Goal: Transaction & Acquisition: Book appointment/travel/reservation

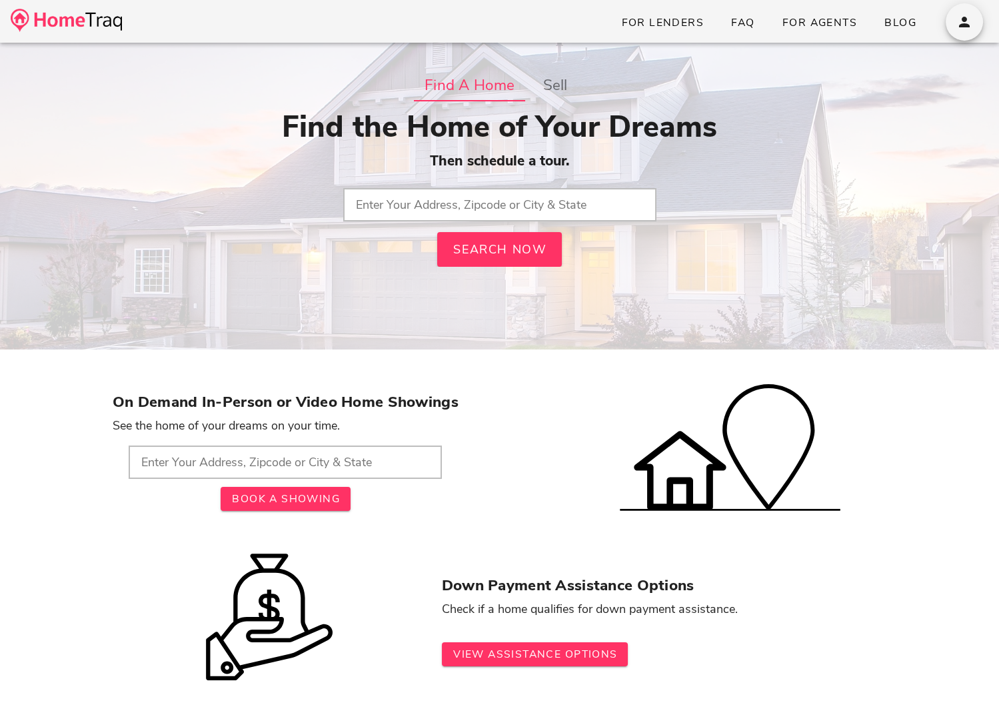
click at [467, 215] on input "text" at bounding box center [499, 204] width 313 height 33
click at [373, 191] on input "text" at bounding box center [499, 204] width 313 height 33
click at [421, 205] on input "t" at bounding box center [499, 204] width 313 height 33
click at [339, 189] on div "Find the Home of Your Dreams Then schedule a tour. t Search Now" at bounding box center [500, 187] width 774 height 157
drag, startPoint x: 381, startPoint y: 191, endPoint x: 462, endPoint y: 248, distance: 99.0
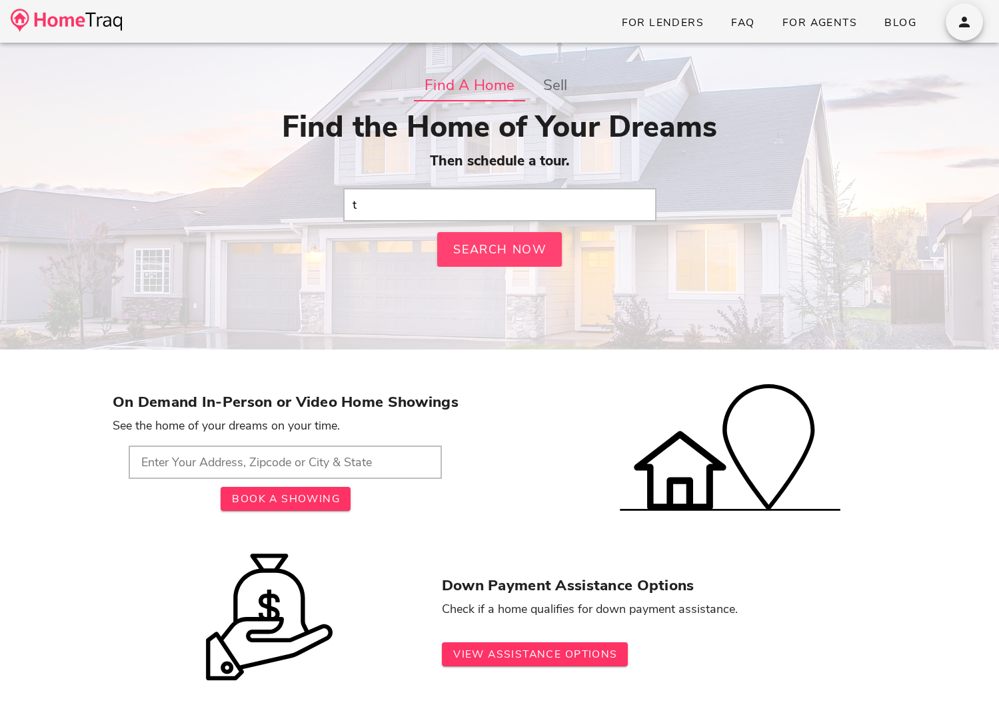
click at [463, 249] on div "Find the Home of Your Dreams Then schedule a tour. t Search Now" at bounding box center [500, 187] width 774 height 157
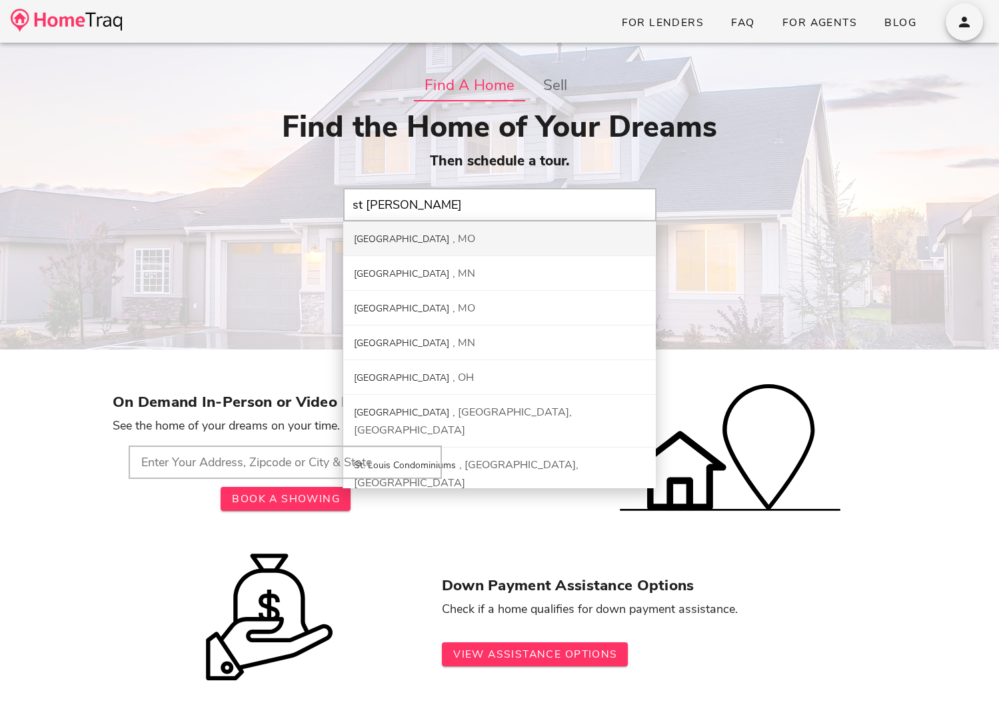
click at [465, 245] on div "St. Louis City MO" at bounding box center [499, 238] width 312 height 35
type input "St. Louis City, MO"
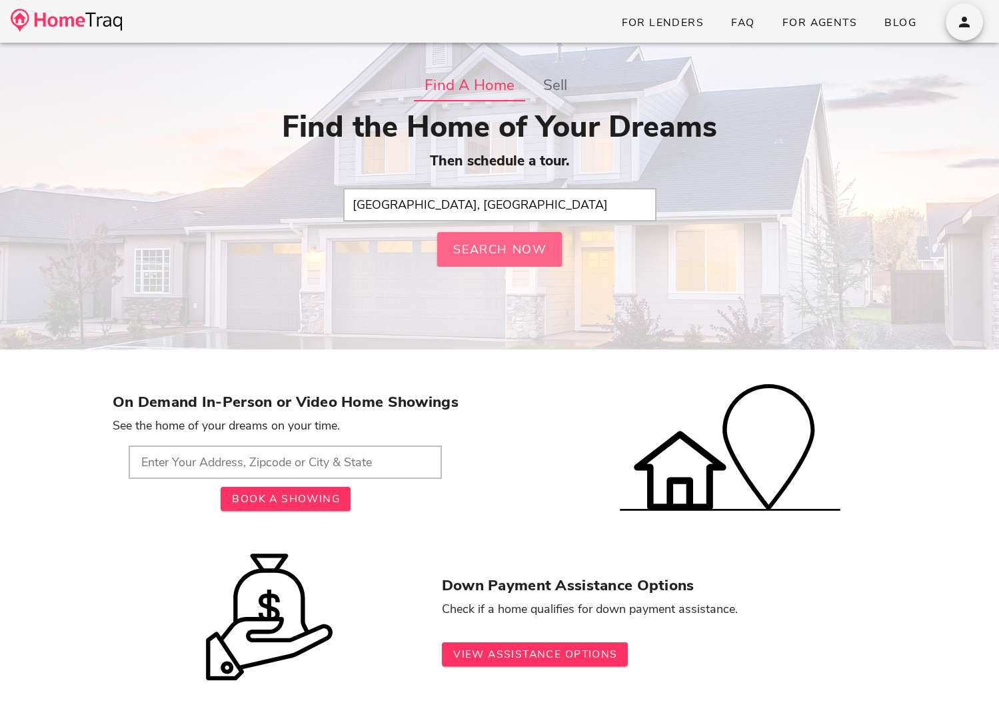
click at [479, 259] on button "Search Now" at bounding box center [499, 249] width 125 height 35
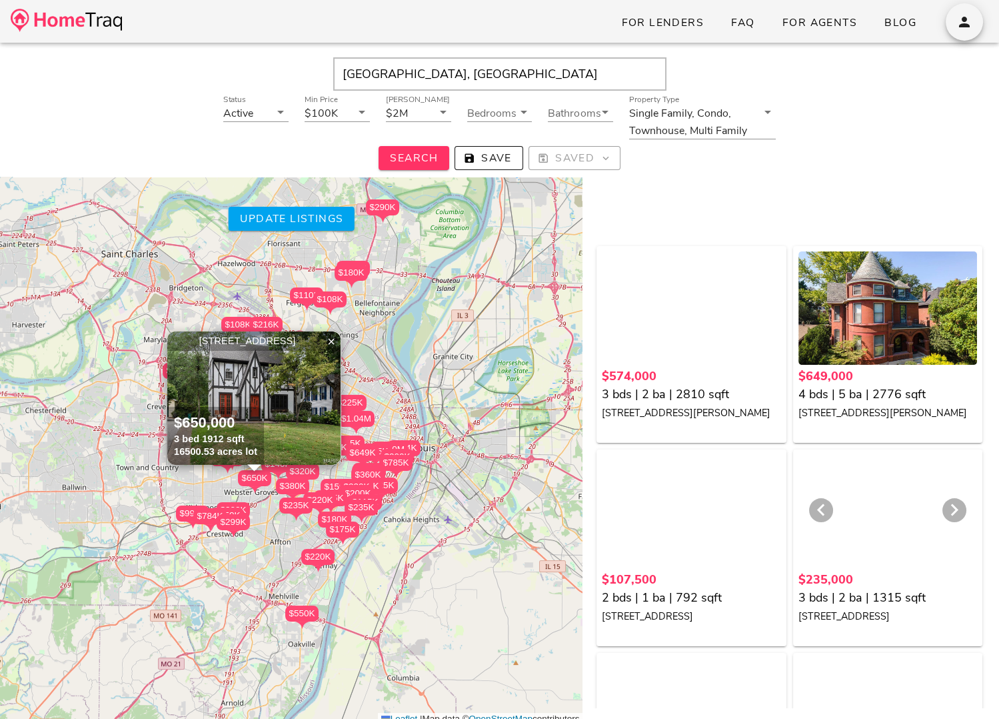
click at [847, 544] on div at bounding box center [888, 511] width 179 height 113
